Goal: Transaction & Acquisition: Purchase product/service

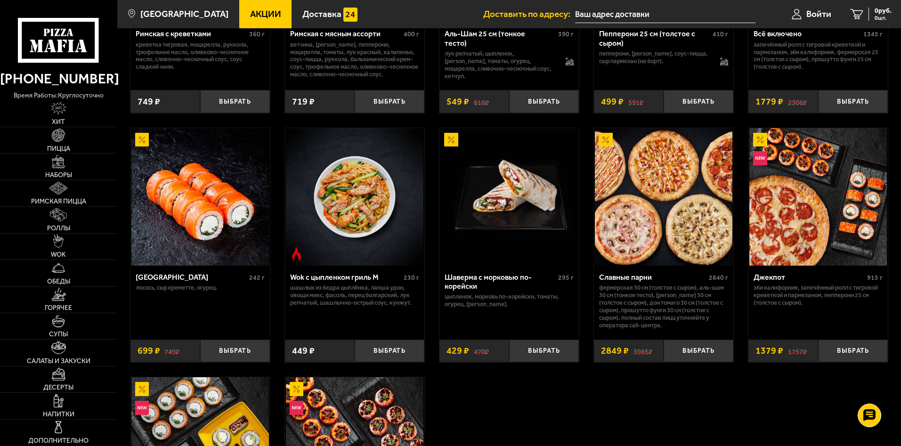
scroll to position [188, 0]
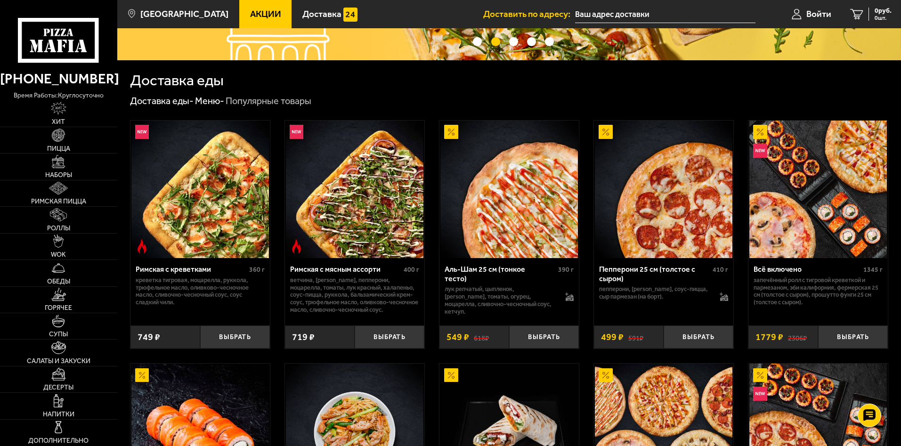
click at [250, 9] on span "Акции" at bounding box center [265, 13] width 31 height 9
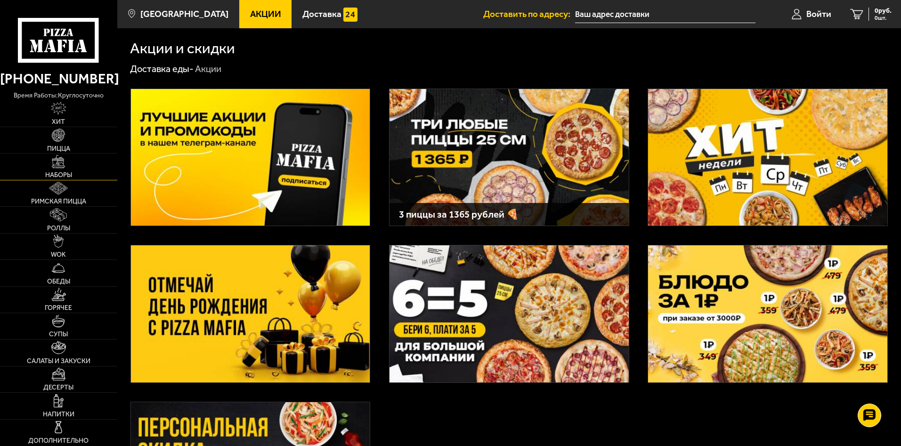
click at [61, 166] on img at bounding box center [58, 161] width 13 height 13
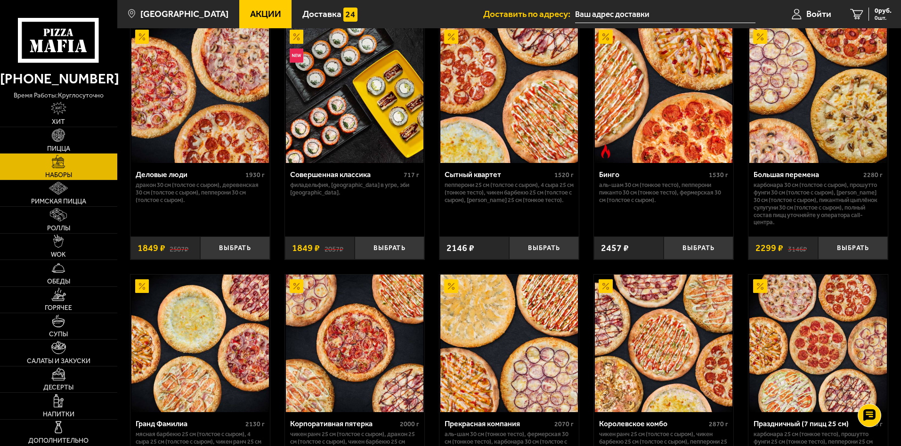
scroll to position [826, 0]
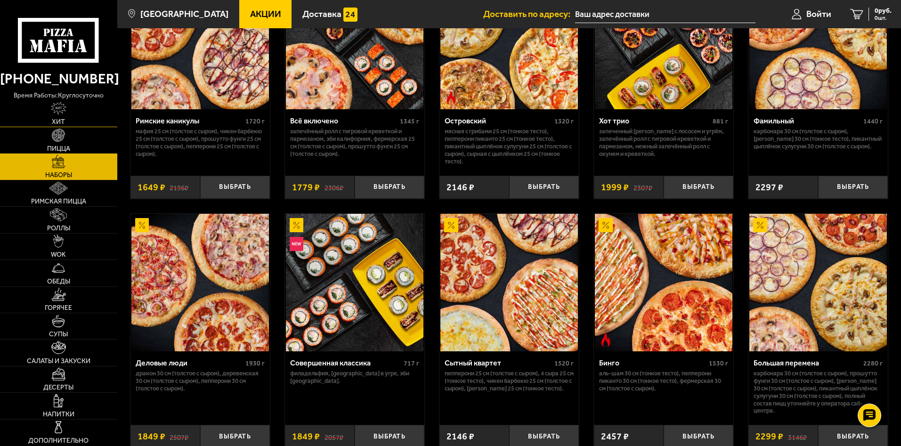
click at [62, 110] on img at bounding box center [59, 108] width 16 height 13
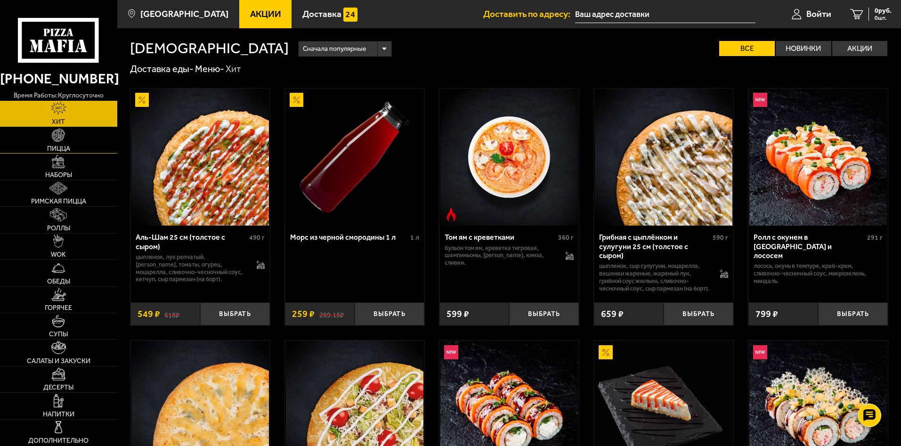
click at [54, 137] on img at bounding box center [58, 135] width 13 height 13
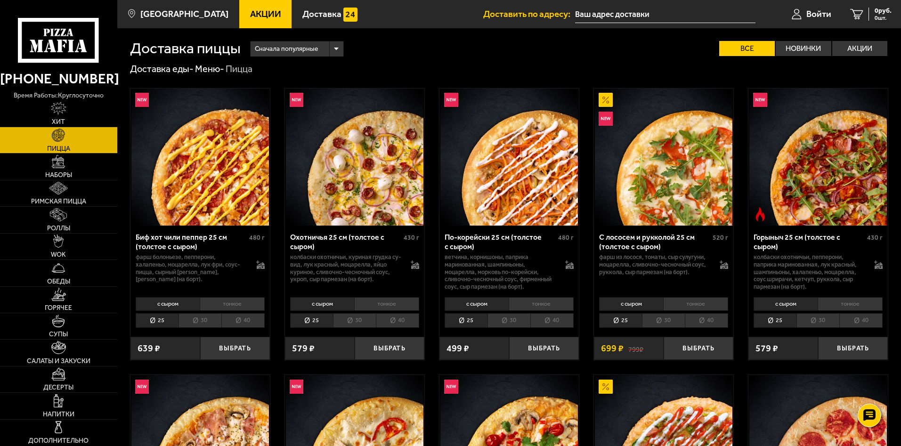
click at [250, 15] on span "Акции" at bounding box center [265, 13] width 31 height 9
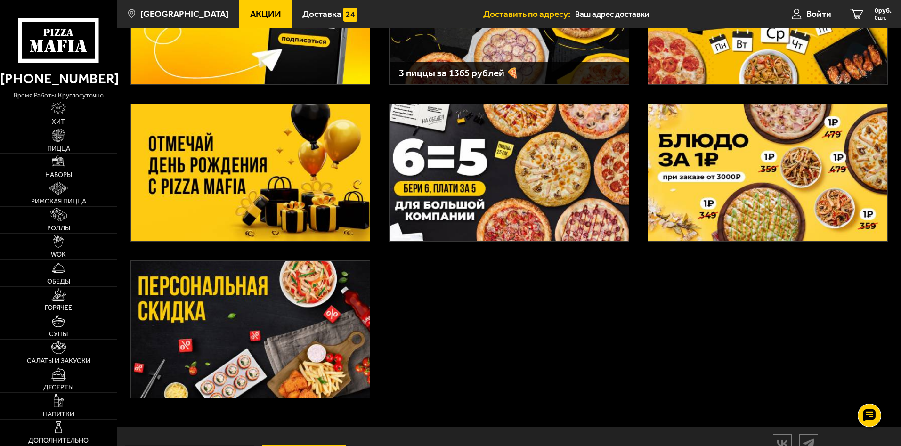
scroll to position [184, 0]
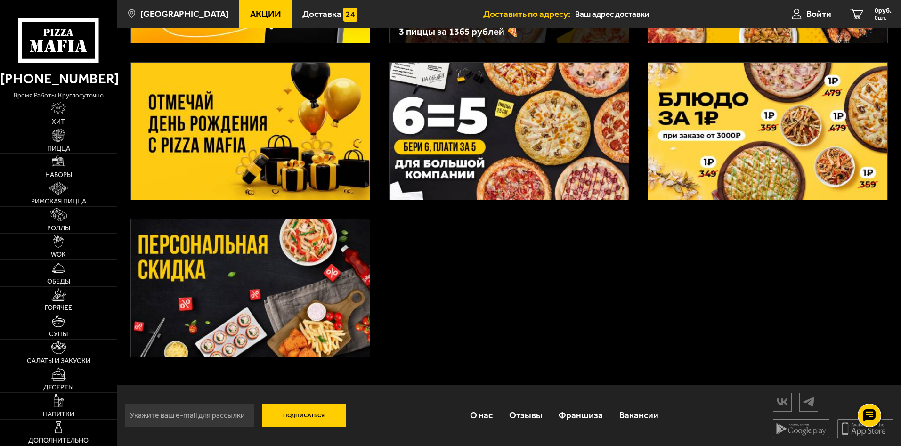
click at [63, 161] on img at bounding box center [58, 161] width 13 height 13
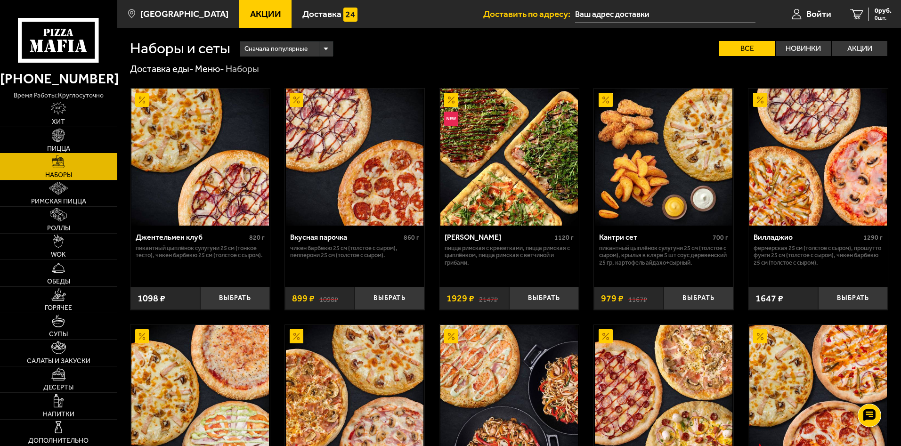
click at [47, 133] on link "Пицца" at bounding box center [58, 140] width 117 height 26
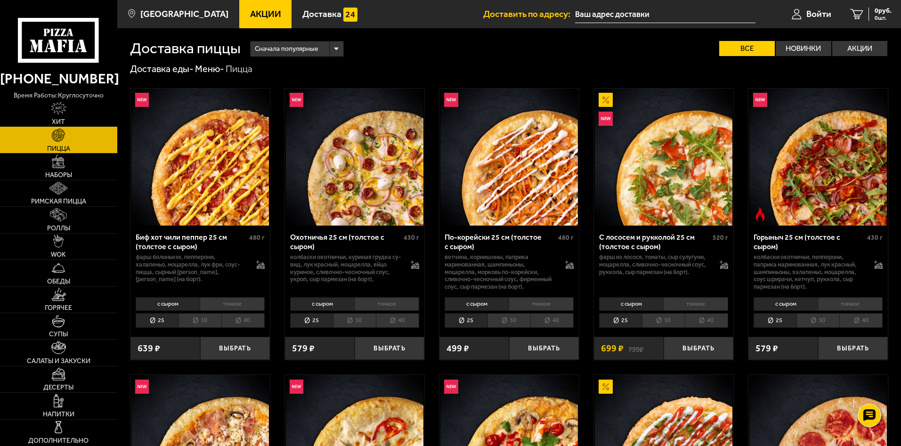
click at [73, 116] on link "Хит" at bounding box center [58, 114] width 117 height 26
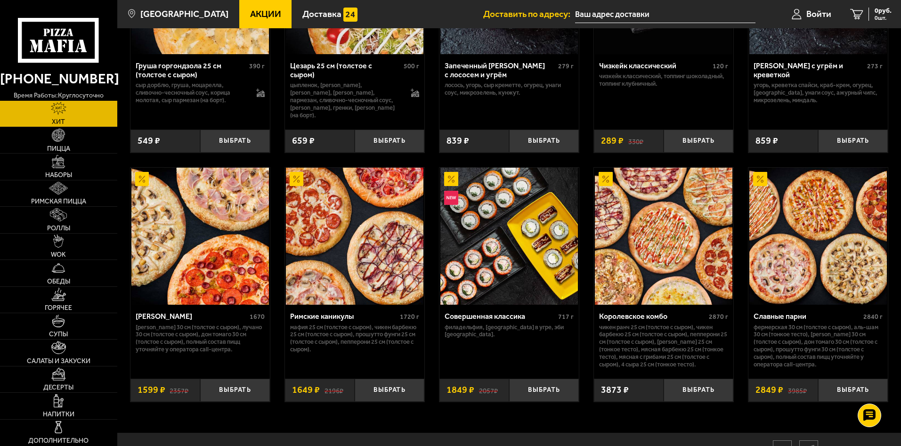
scroll to position [474, 0]
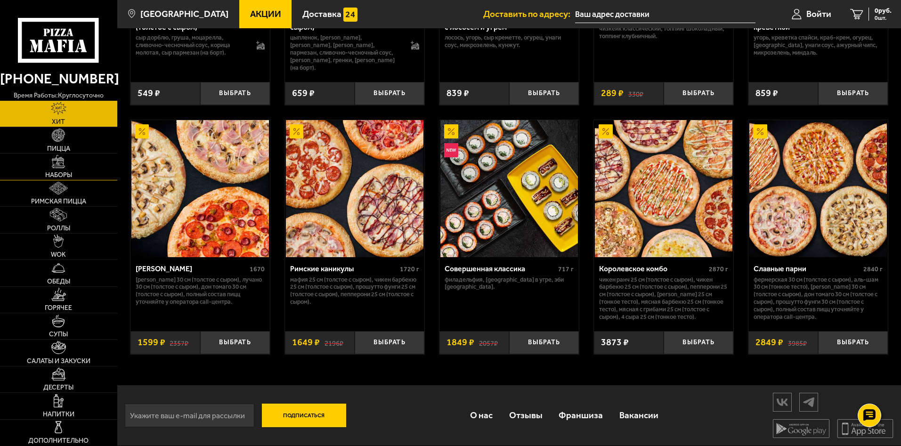
click at [47, 156] on link "Наборы" at bounding box center [58, 166] width 117 height 26
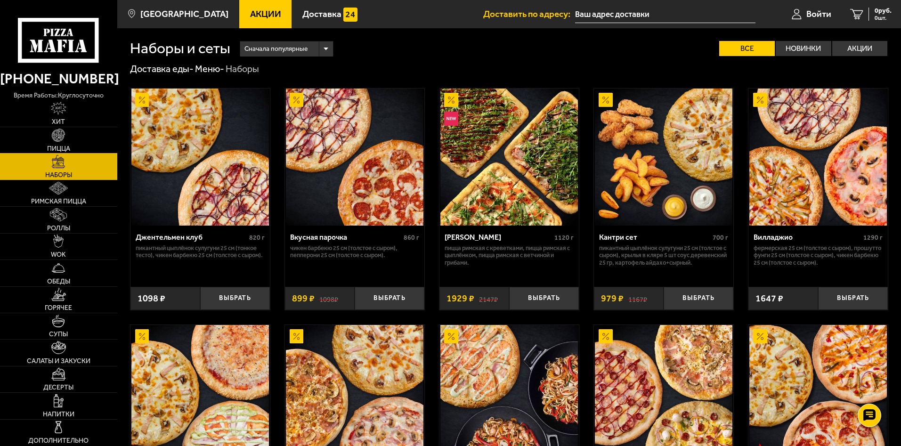
click at [67, 145] on span "Пицца" at bounding box center [58, 148] width 23 height 7
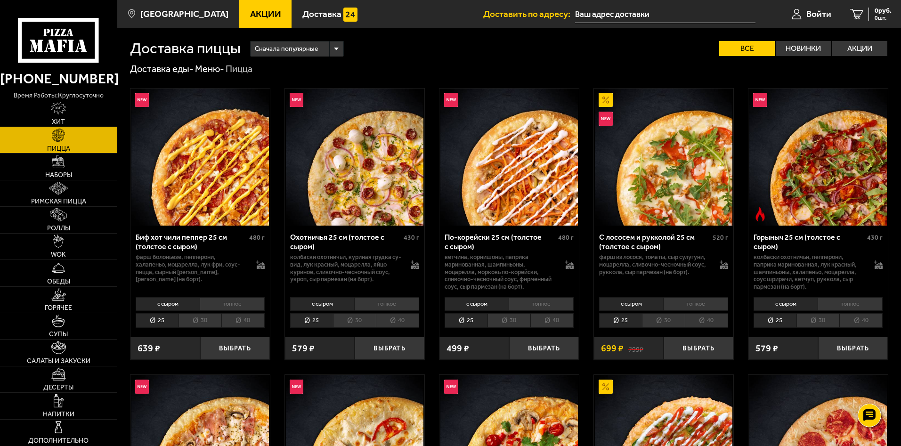
click at [64, 106] on img at bounding box center [59, 108] width 16 height 13
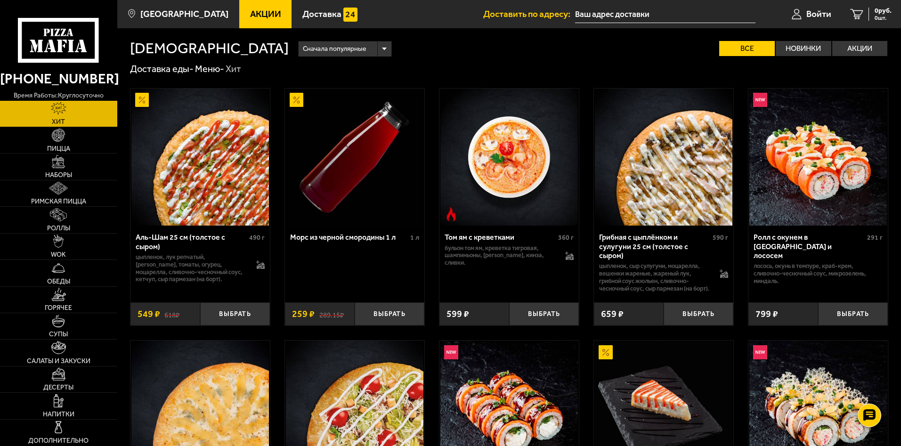
click at [250, 11] on span "Акции" at bounding box center [265, 13] width 31 height 9
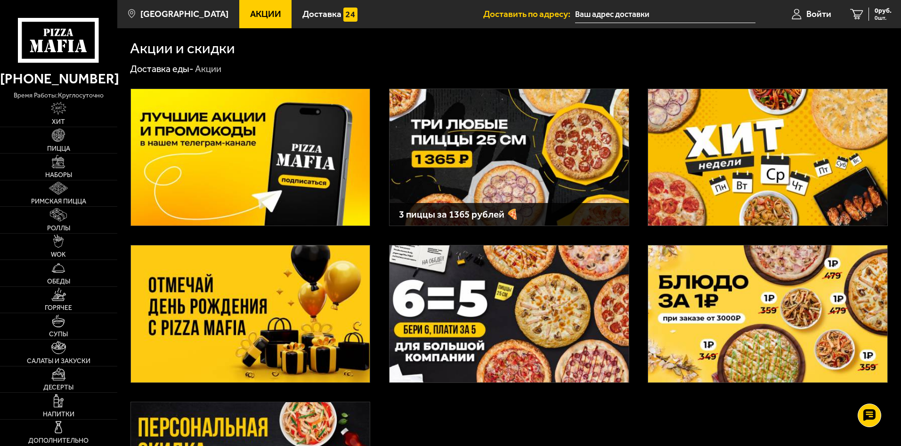
click at [607, 18] on input "text" at bounding box center [665, 14] width 180 height 17
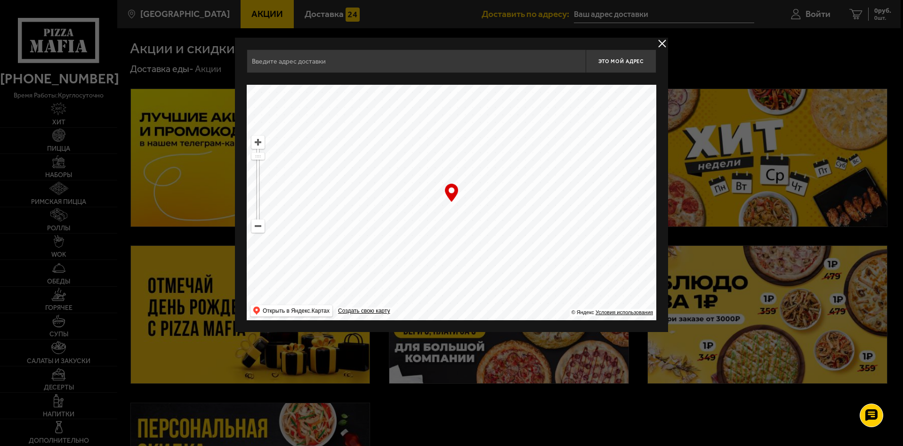
drag, startPoint x: 564, startPoint y: 229, endPoint x: 402, endPoint y: 100, distance: 206.7
click at [419, 108] on ymaps at bounding box center [452, 202] width 410 height 235
drag, startPoint x: 591, startPoint y: 248, endPoint x: 377, endPoint y: 194, distance: 221.0
click at [434, 197] on ymaps at bounding box center [452, 202] width 410 height 235
drag, startPoint x: 562, startPoint y: 221, endPoint x: 383, endPoint y: 177, distance: 184.2
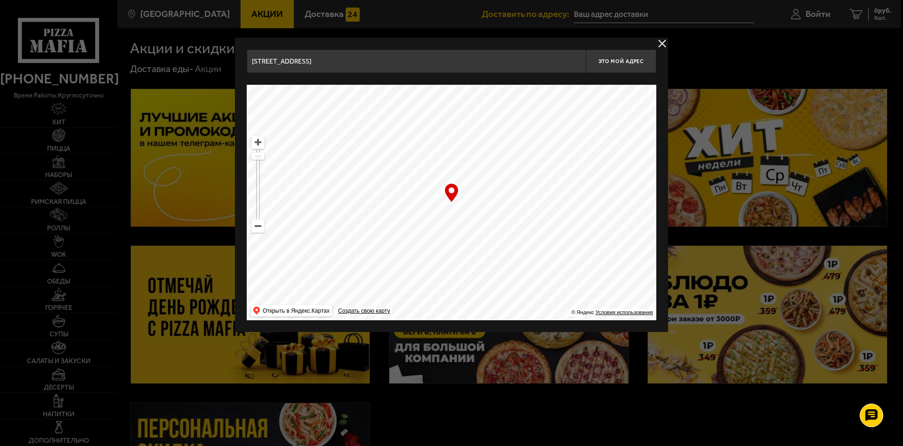
click at [413, 181] on ymaps at bounding box center [452, 202] width 410 height 235
drag, startPoint x: 601, startPoint y: 234, endPoint x: 395, endPoint y: 170, distance: 215.5
click at [419, 177] on ymaps at bounding box center [452, 202] width 410 height 235
drag, startPoint x: 553, startPoint y: 245, endPoint x: 497, endPoint y: 176, distance: 89.4
click at [497, 176] on ymaps at bounding box center [452, 202] width 410 height 235
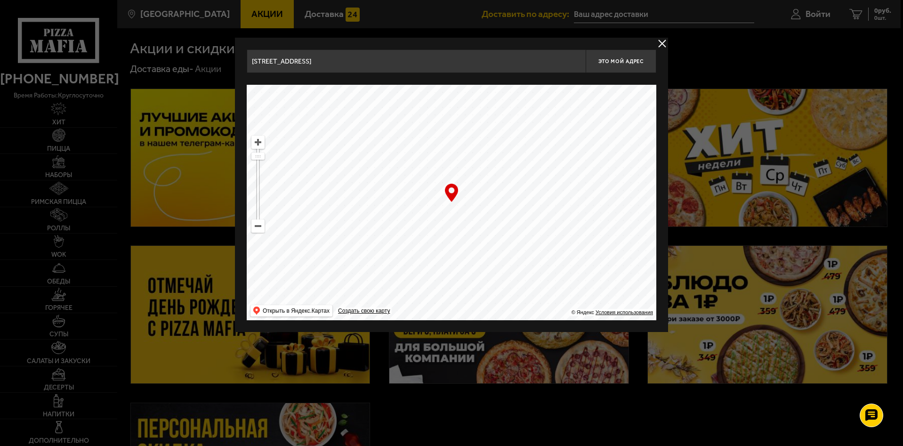
drag, startPoint x: 564, startPoint y: 211, endPoint x: 377, endPoint y: 260, distance: 193.7
click at [384, 252] on ymaps at bounding box center [452, 202] width 410 height 235
drag, startPoint x: 534, startPoint y: 189, endPoint x: 365, endPoint y: 258, distance: 182.0
click at [369, 256] on ymaps at bounding box center [452, 202] width 410 height 235
drag, startPoint x: 495, startPoint y: 199, endPoint x: 346, endPoint y: 233, distance: 152.7
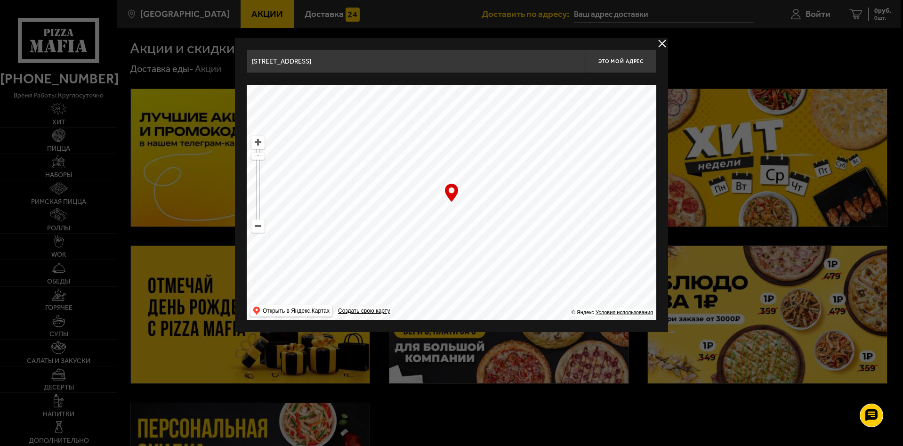
click at [359, 228] on ymaps at bounding box center [452, 202] width 410 height 235
drag, startPoint x: 507, startPoint y: 209, endPoint x: 408, endPoint y: 256, distance: 109.7
click at [443, 242] on ymaps at bounding box center [452, 202] width 410 height 235
drag, startPoint x: 490, startPoint y: 187, endPoint x: 386, endPoint y: 266, distance: 130.0
click at [396, 257] on ymaps at bounding box center [452, 202] width 410 height 235
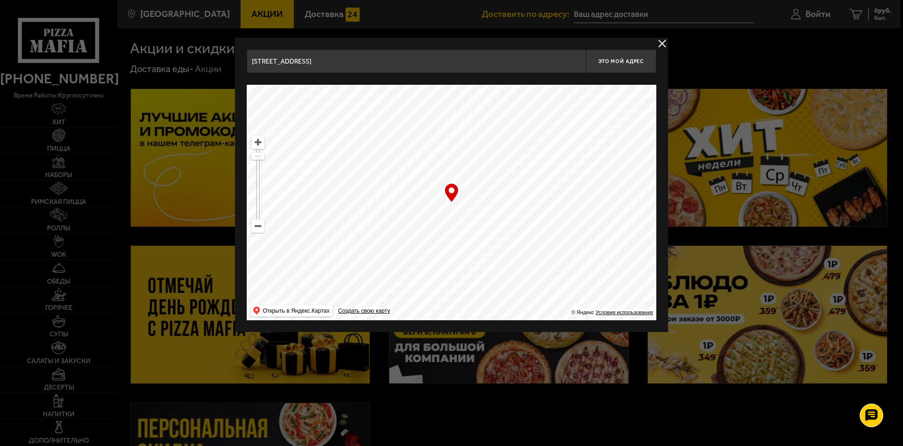
drag, startPoint x: 484, startPoint y: 189, endPoint x: 405, endPoint y: 238, distance: 92.4
click at [413, 234] on ymaps at bounding box center [452, 202] width 410 height 235
drag, startPoint x: 497, startPoint y: 182, endPoint x: 434, endPoint y: 229, distance: 78.7
click at [434, 229] on ymaps at bounding box center [452, 202] width 410 height 235
drag, startPoint x: 488, startPoint y: 185, endPoint x: 422, endPoint y: 250, distance: 93.2
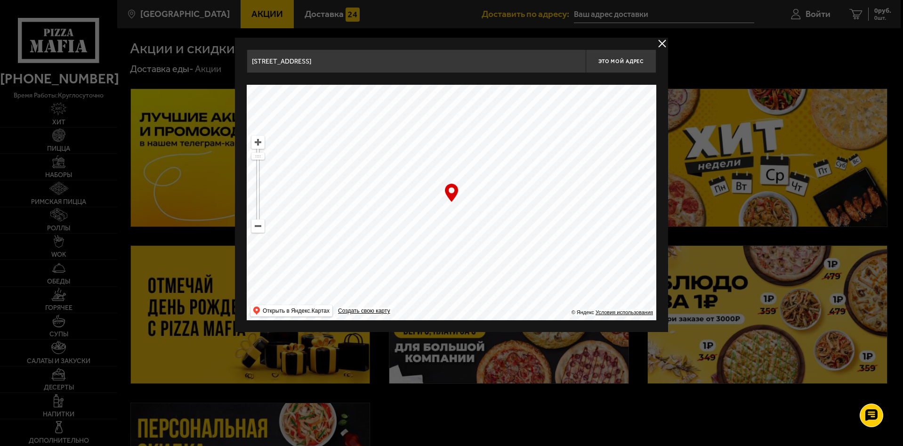
click at [425, 244] on ymaps at bounding box center [452, 202] width 410 height 235
drag, startPoint x: 451, startPoint y: 213, endPoint x: 446, endPoint y: 201, distance: 13.6
click at [446, 201] on div "… © Яндекс Условия использования Открыть в Яндекс.Картах Создать свою карту" at bounding box center [452, 202] width 410 height 235
drag, startPoint x: 429, startPoint y: 207, endPoint x: 452, endPoint y: 211, distance: 23.0
click at [452, 211] on ymaps at bounding box center [452, 202] width 410 height 235
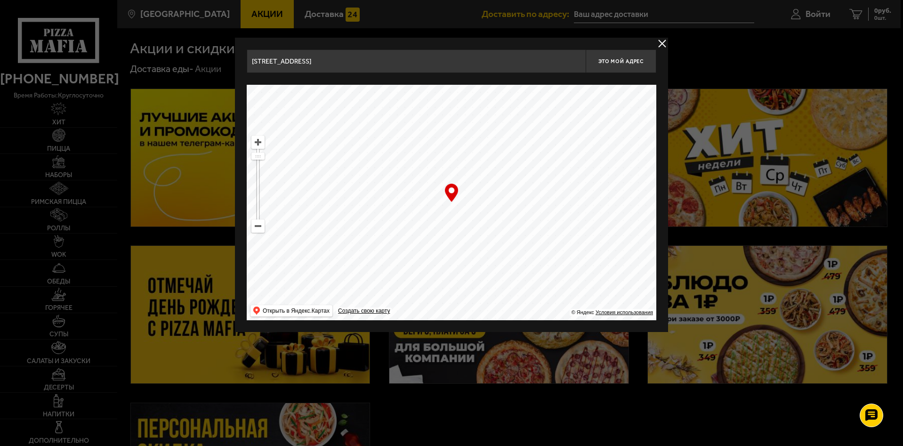
type input "[STREET_ADDRESS]"
click at [632, 60] on span "Это мой адрес" at bounding box center [620, 61] width 45 height 6
type input "[STREET_ADDRESS]"
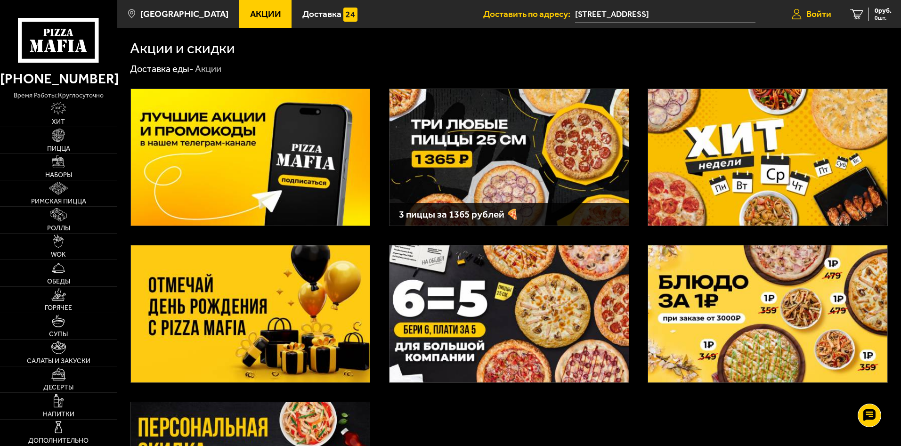
click at [811, 17] on span "Войти" at bounding box center [818, 13] width 25 height 9
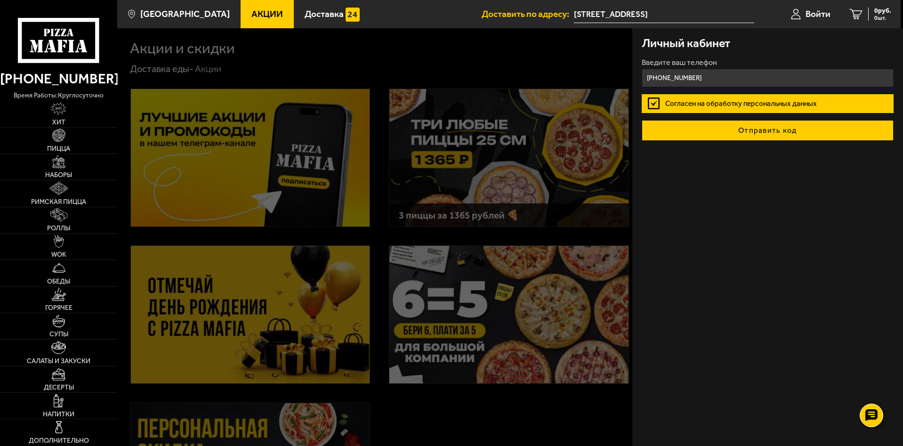
type input "+7 (967) 523-00-38"
click at [682, 127] on button "Отправить код" at bounding box center [768, 130] width 252 height 21
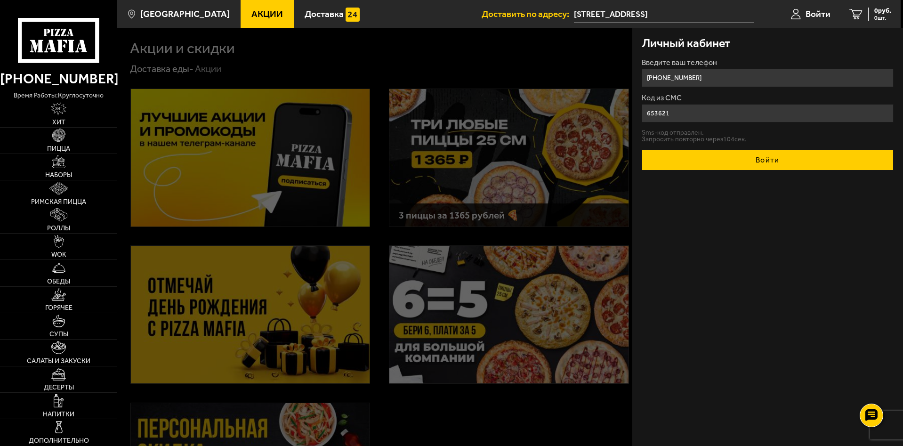
type input "653621"
click at [678, 160] on button "Войти" at bounding box center [768, 160] width 252 height 21
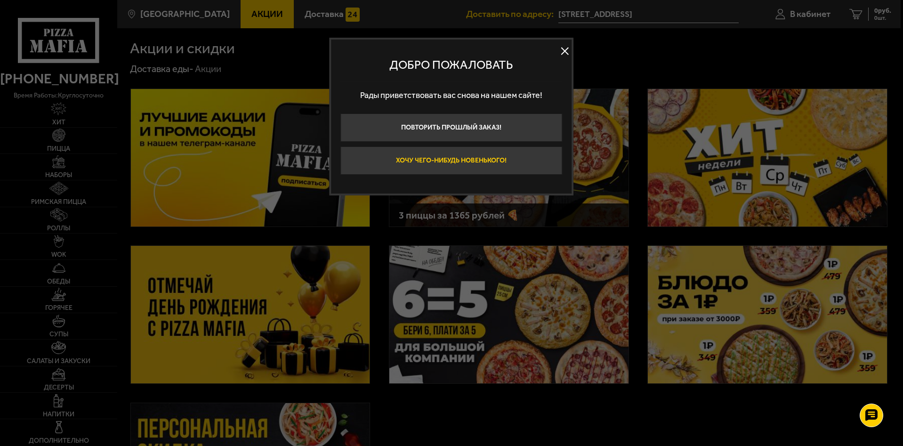
click at [437, 163] on button "Хочу чего-нибудь новенького!" at bounding box center [451, 160] width 222 height 28
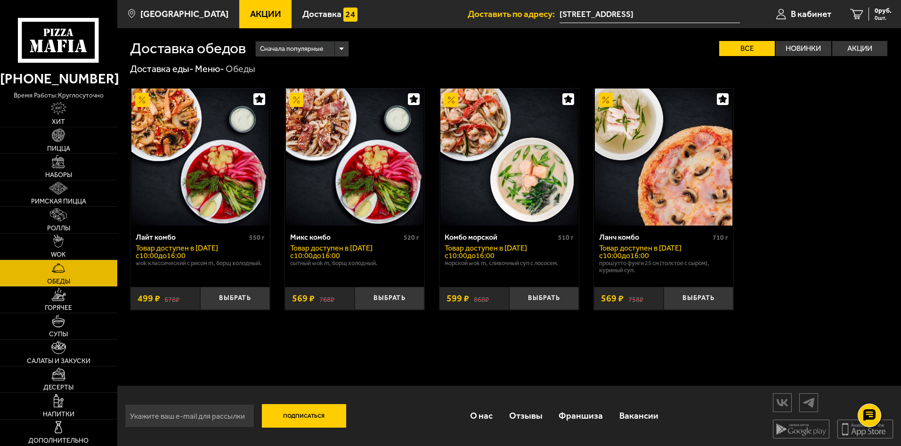
click at [251, 14] on span "Акции" at bounding box center [265, 13] width 31 height 9
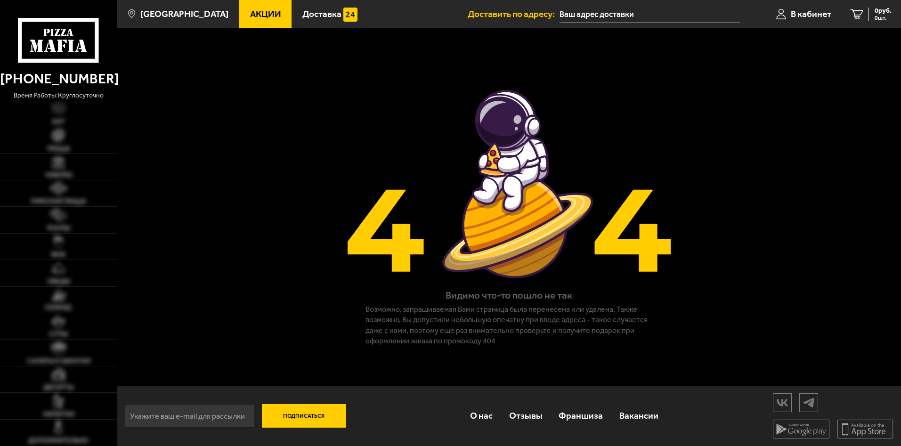
type input "[STREET_ADDRESS]"
click at [72, 39] on icon at bounding box center [58, 40] width 81 height 45
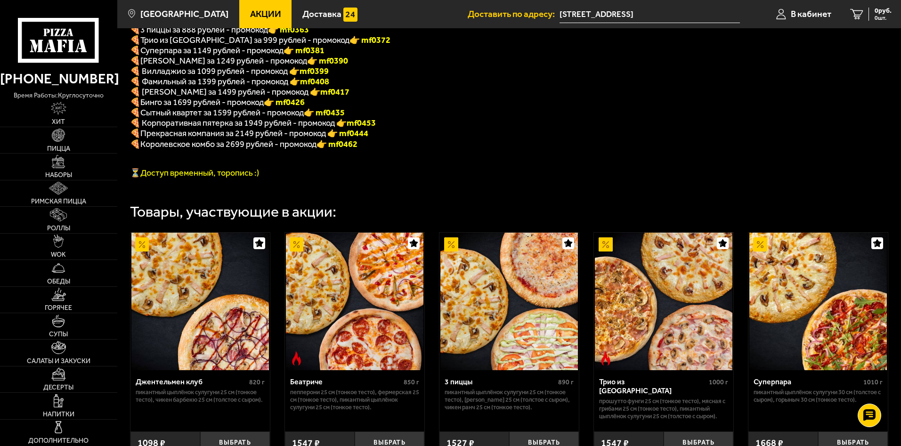
scroll to position [425, 0]
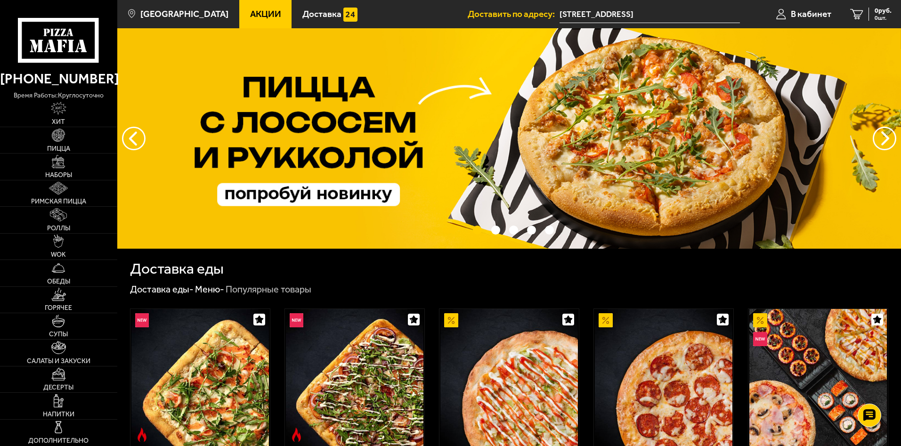
click at [250, 13] on span "Акции" at bounding box center [265, 13] width 31 height 9
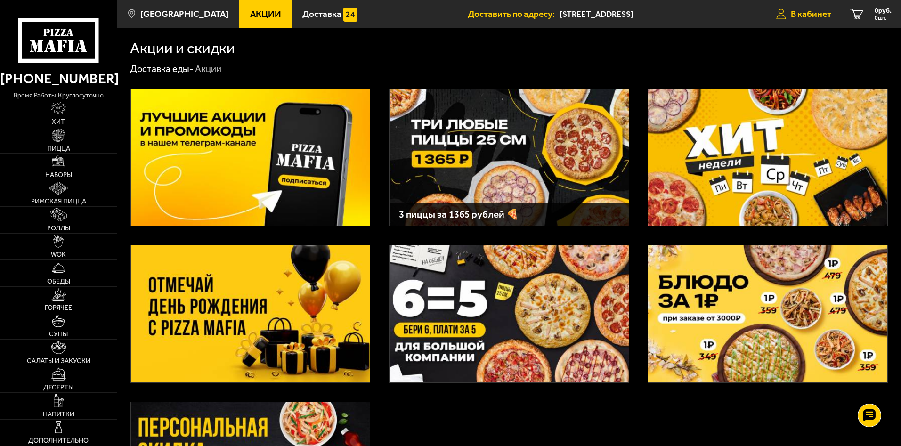
click at [804, 16] on span "В кабинет" at bounding box center [810, 13] width 40 height 9
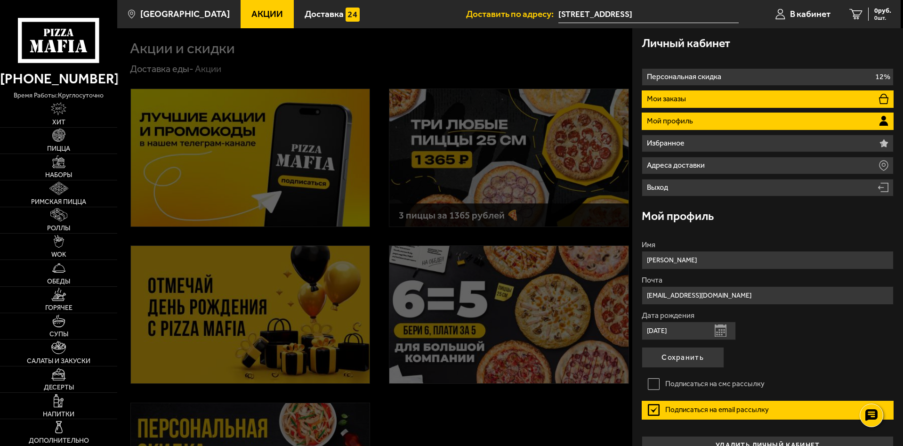
click at [697, 99] on li "Мои заказы" at bounding box center [768, 98] width 252 height 17
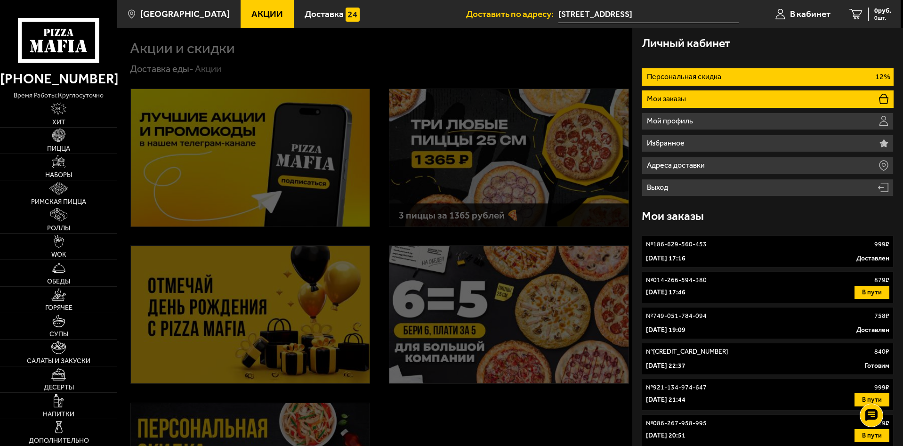
click at [697, 79] on p "Персональная скидка" at bounding box center [685, 77] width 77 height 8
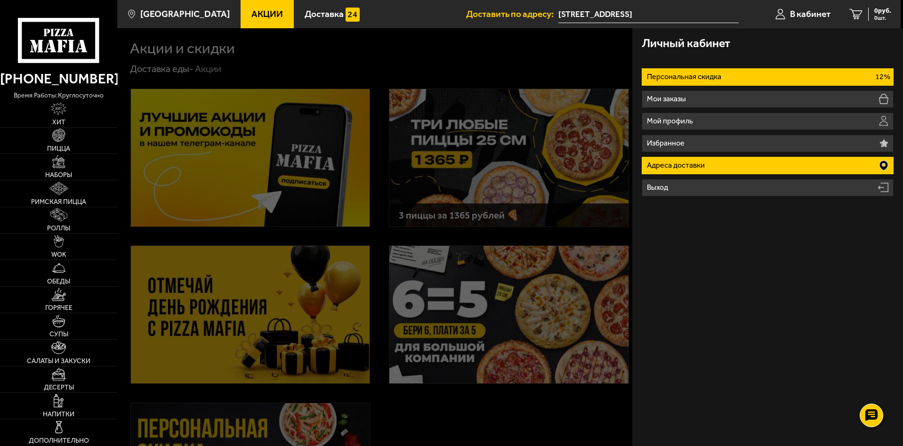
click at [672, 162] on p "Адреса доставки" at bounding box center [677, 165] width 60 height 8
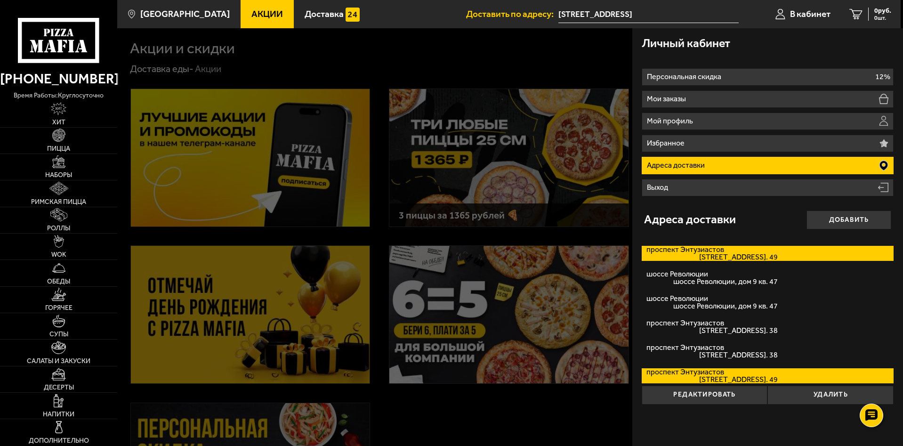
click at [724, 253] on span "[STREET_ADDRESS]. 49" at bounding box center [712, 257] width 132 height 8
click at [0, 0] on input "[STREET_ADDRESS] кв. 49" at bounding box center [0, 0] width 0 height 0
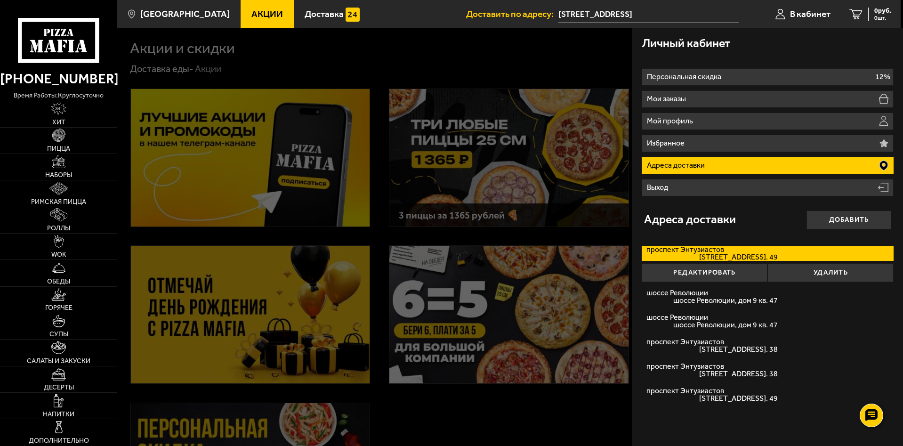
click at [394, 60] on div at bounding box center [568, 251] width 903 height 446
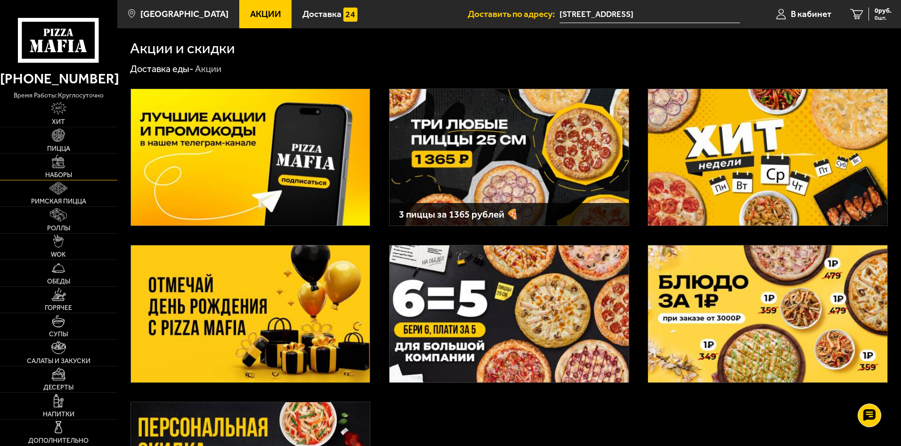
click at [60, 172] on span "Наборы" at bounding box center [58, 175] width 27 height 7
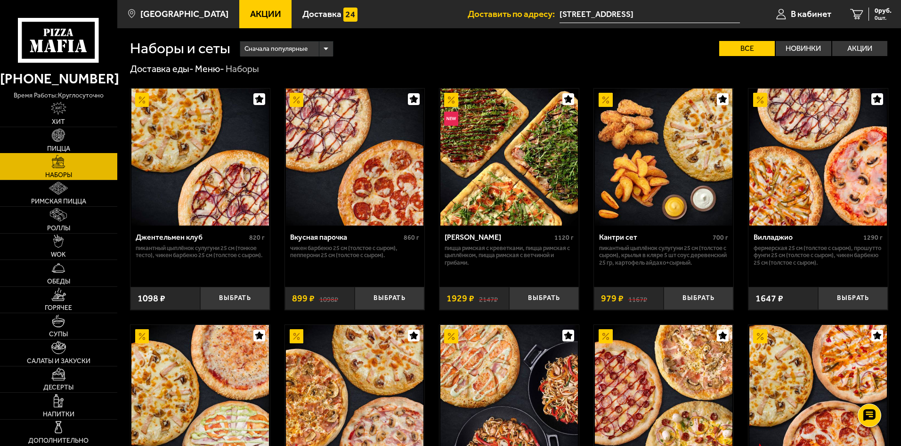
click at [61, 139] on img at bounding box center [58, 135] width 13 height 13
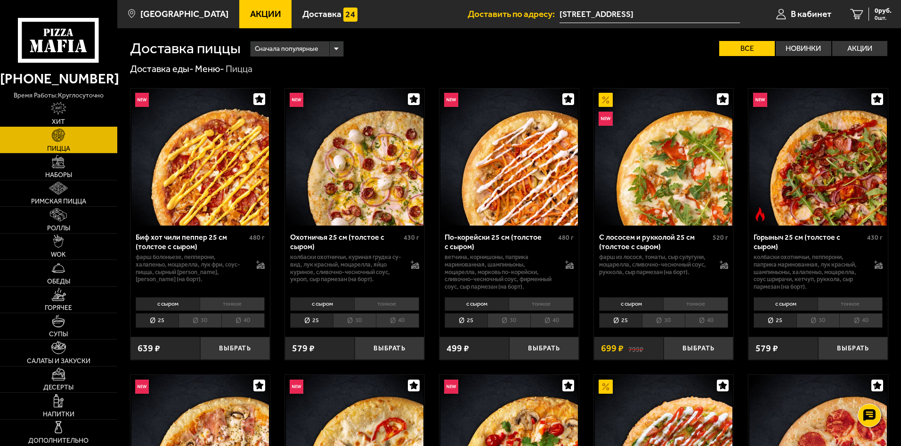
click at [59, 116] on link "Хит" at bounding box center [58, 114] width 117 height 26
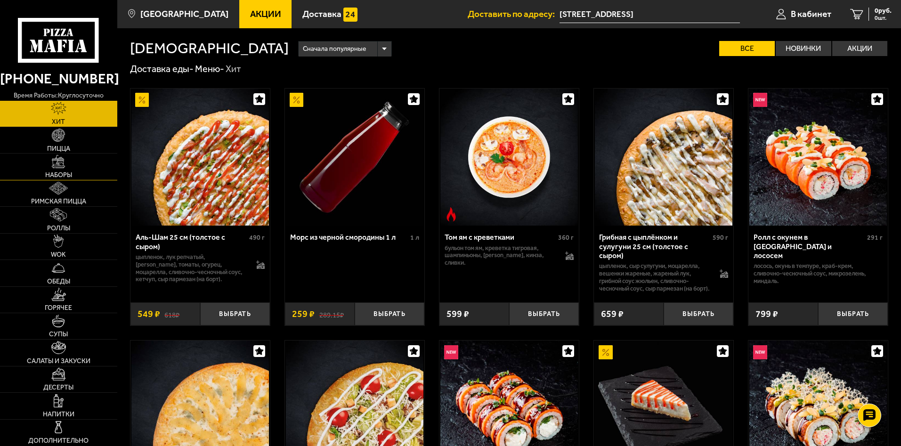
click at [77, 169] on link "Наборы" at bounding box center [58, 166] width 117 height 26
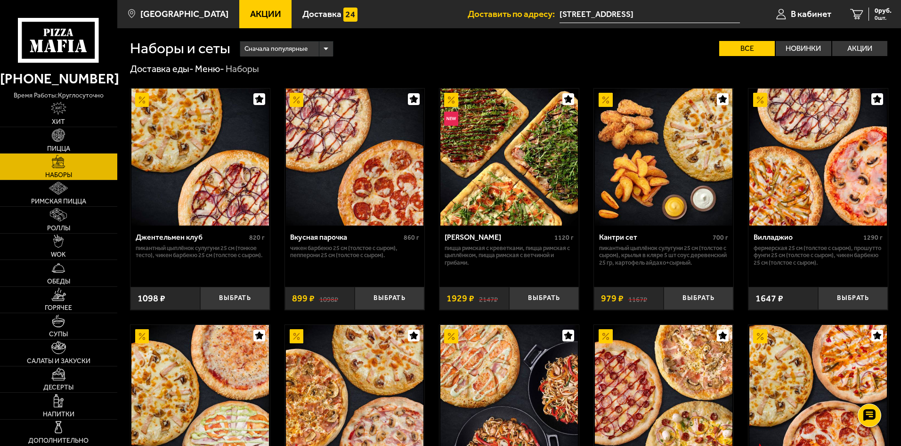
click at [258, 13] on span "Акции" at bounding box center [265, 13] width 31 height 9
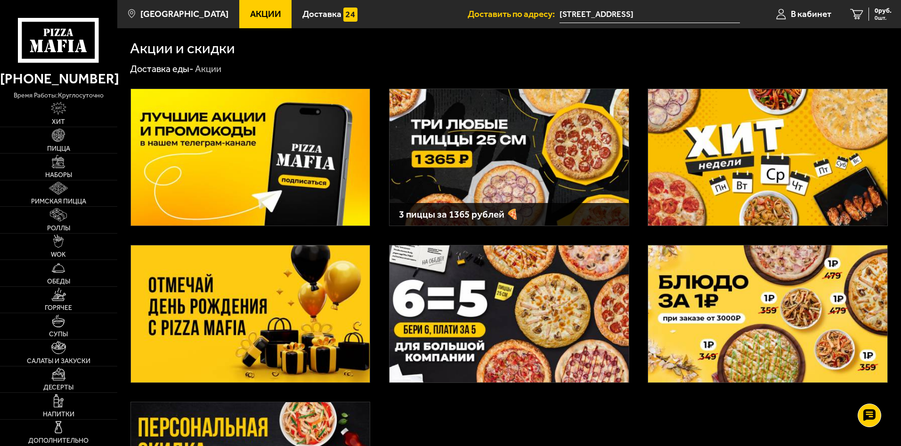
scroll to position [94, 0]
